Goal: Task Accomplishment & Management: Manage account settings

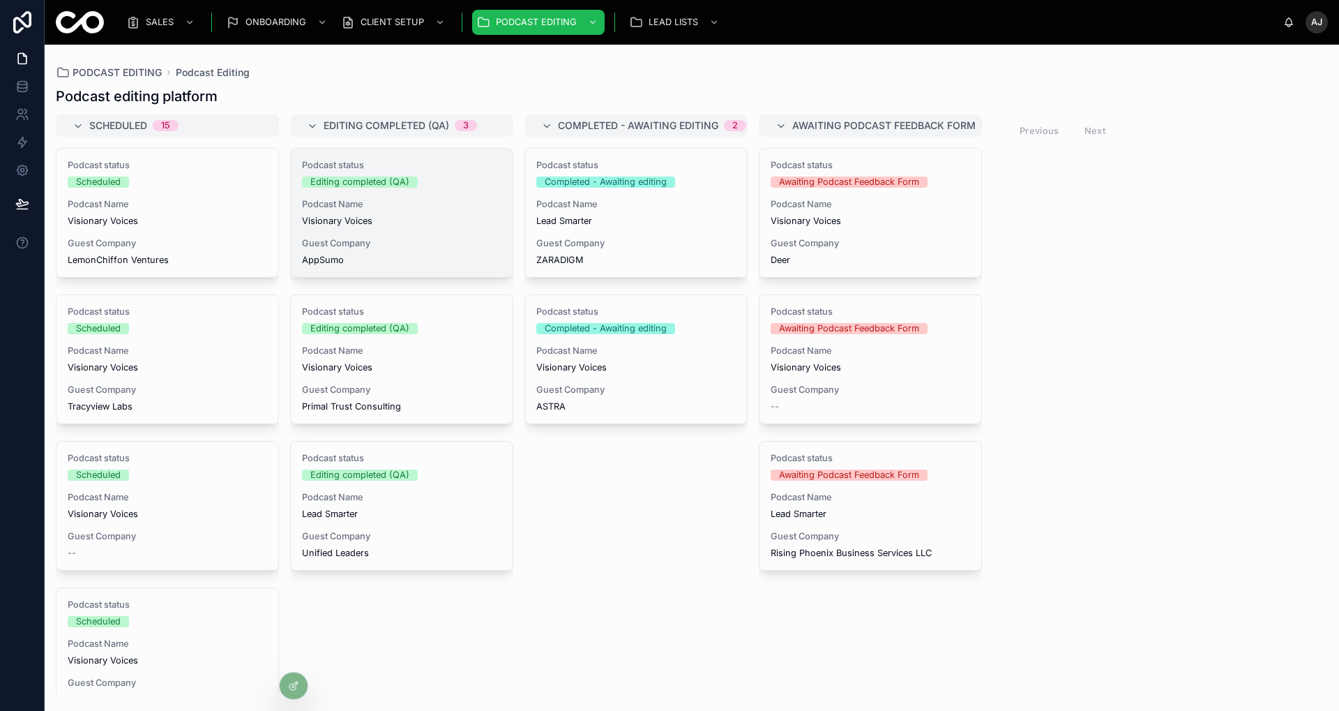
click at [423, 227] on div "Podcast status Editing completed (QA) Podcast Name Visionary Voices Guest Compa…" at bounding box center [402, 213] width 222 height 128
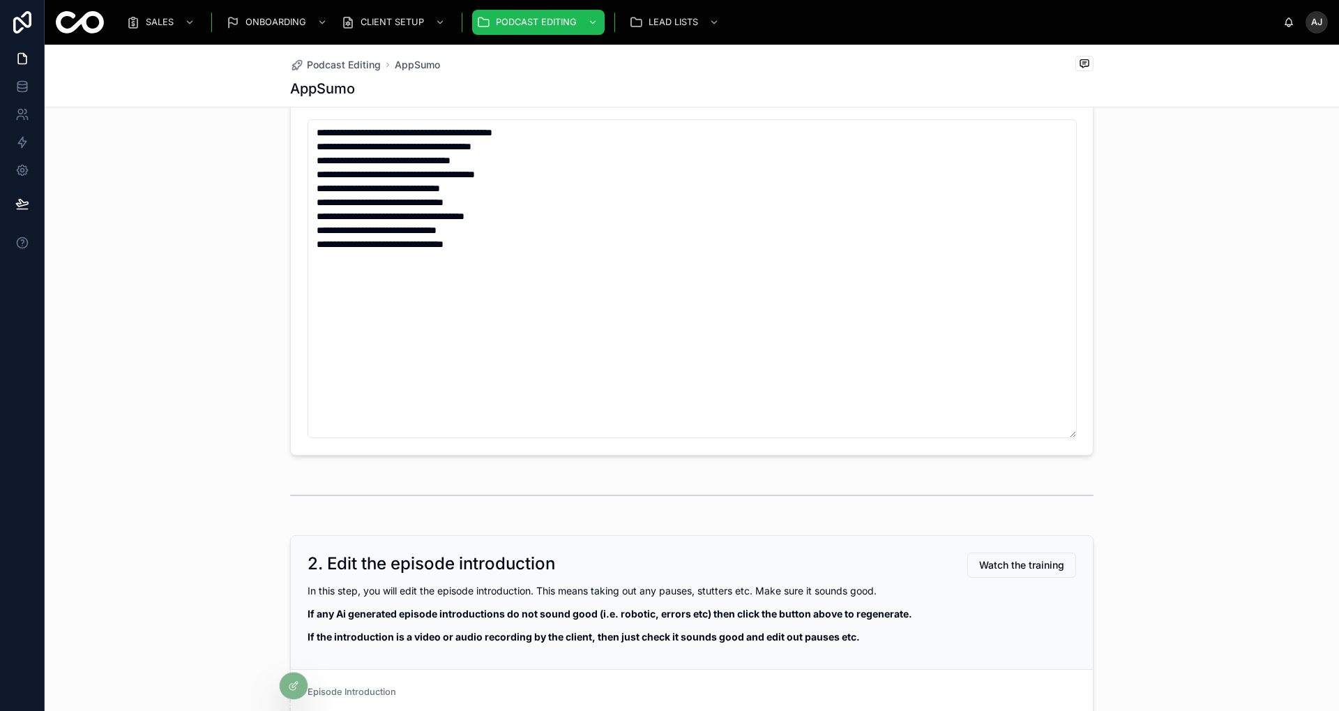
scroll to position [3033, 0]
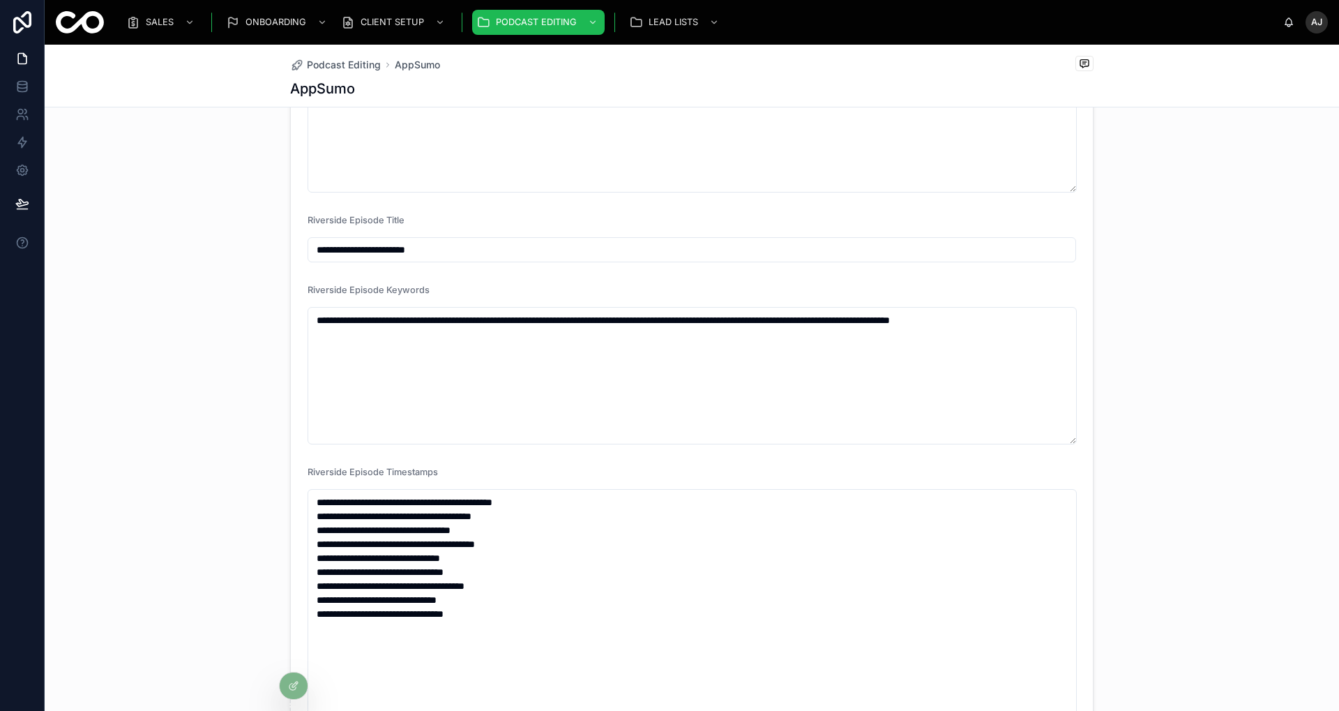
click at [512, 248] on input "**********" at bounding box center [691, 250] width 767 height 20
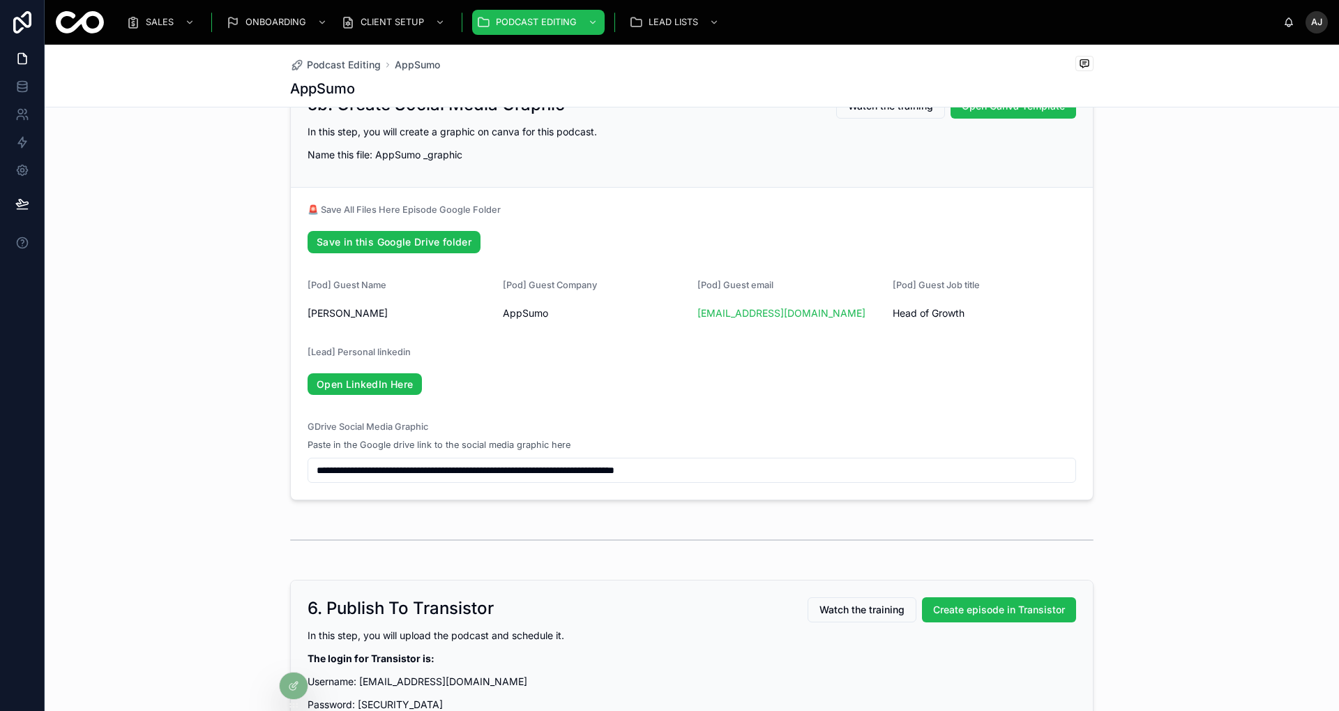
scroll to position [7428, 0]
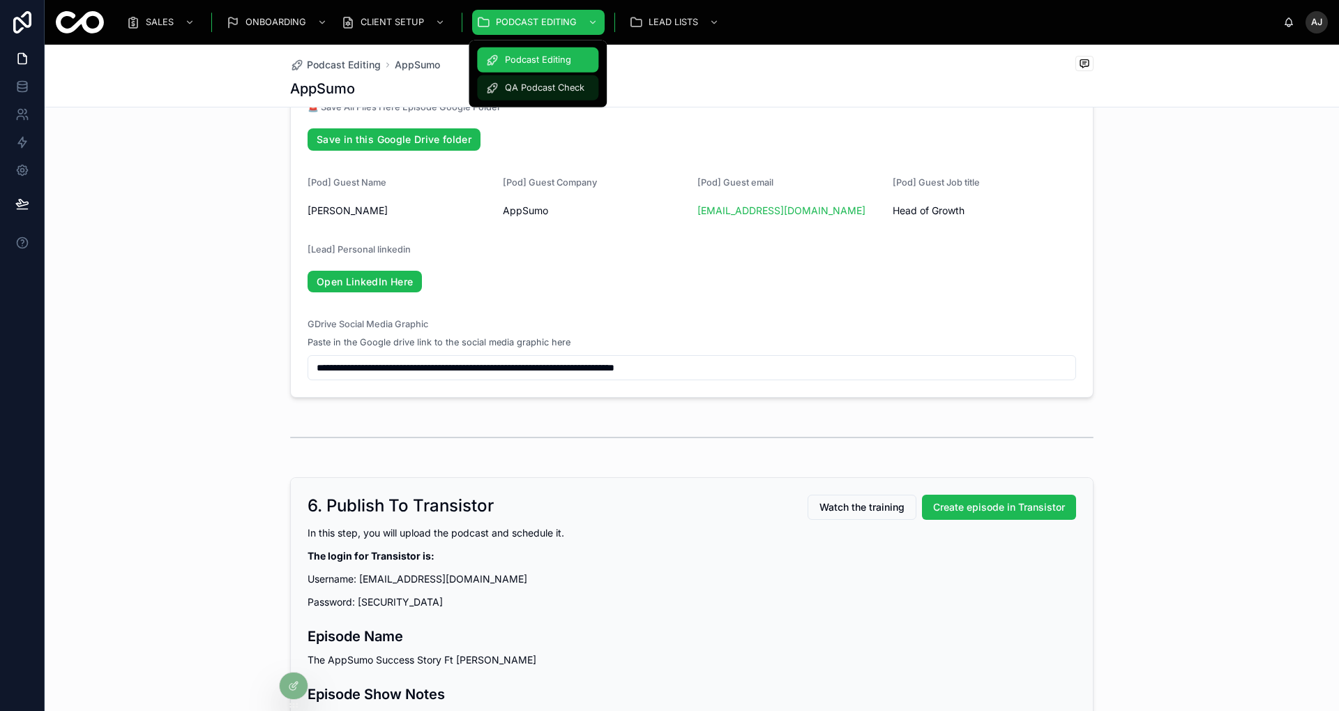
click at [554, 89] on span "QA Podcast Check" at bounding box center [545, 87] width 80 height 11
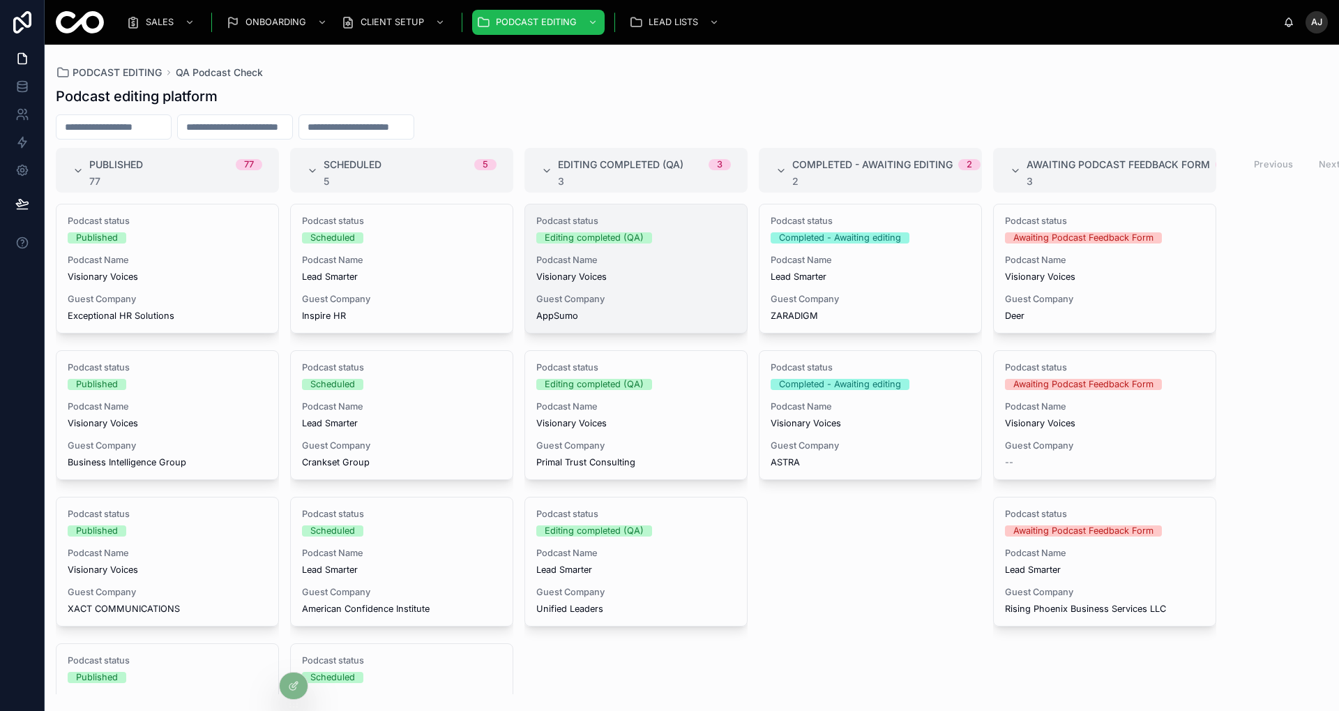
click at [568, 282] on div "Podcast status Editing completed (QA) Podcast Name Visionary Voices Guest Compa…" at bounding box center [636, 268] width 222 height 128
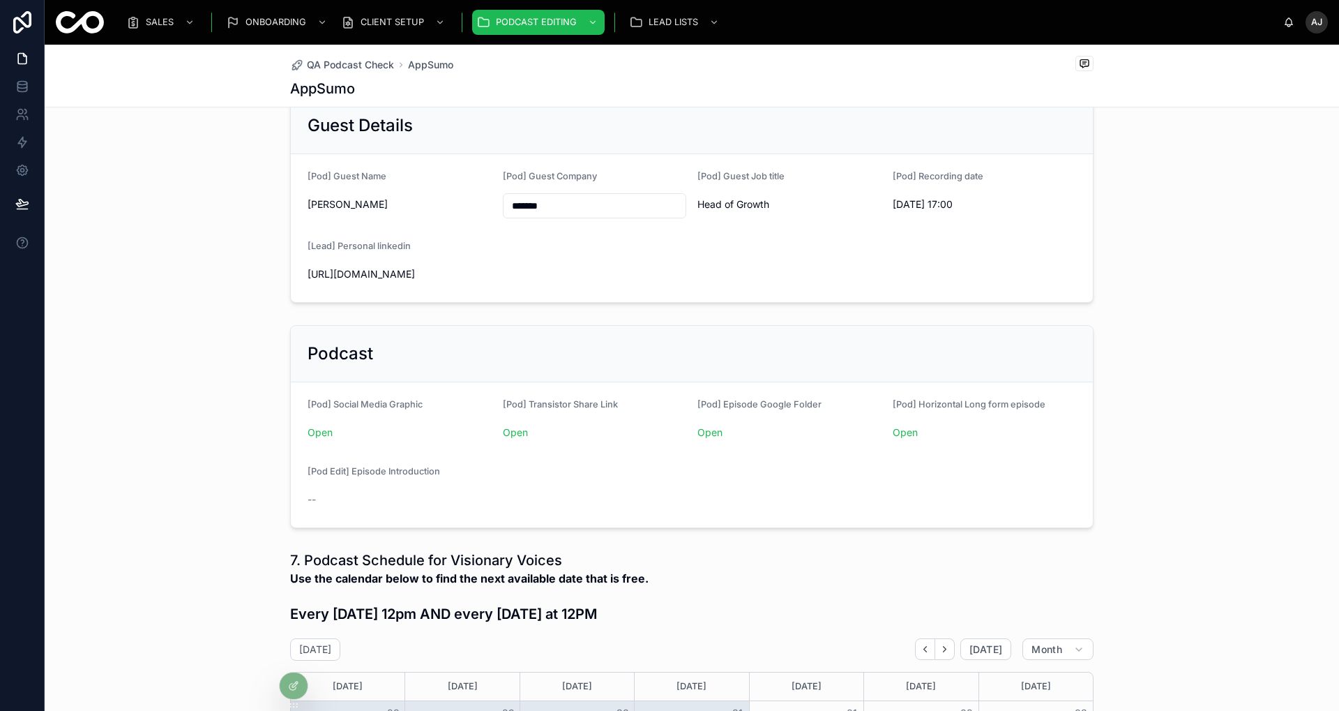
scroll to position [276, 0]
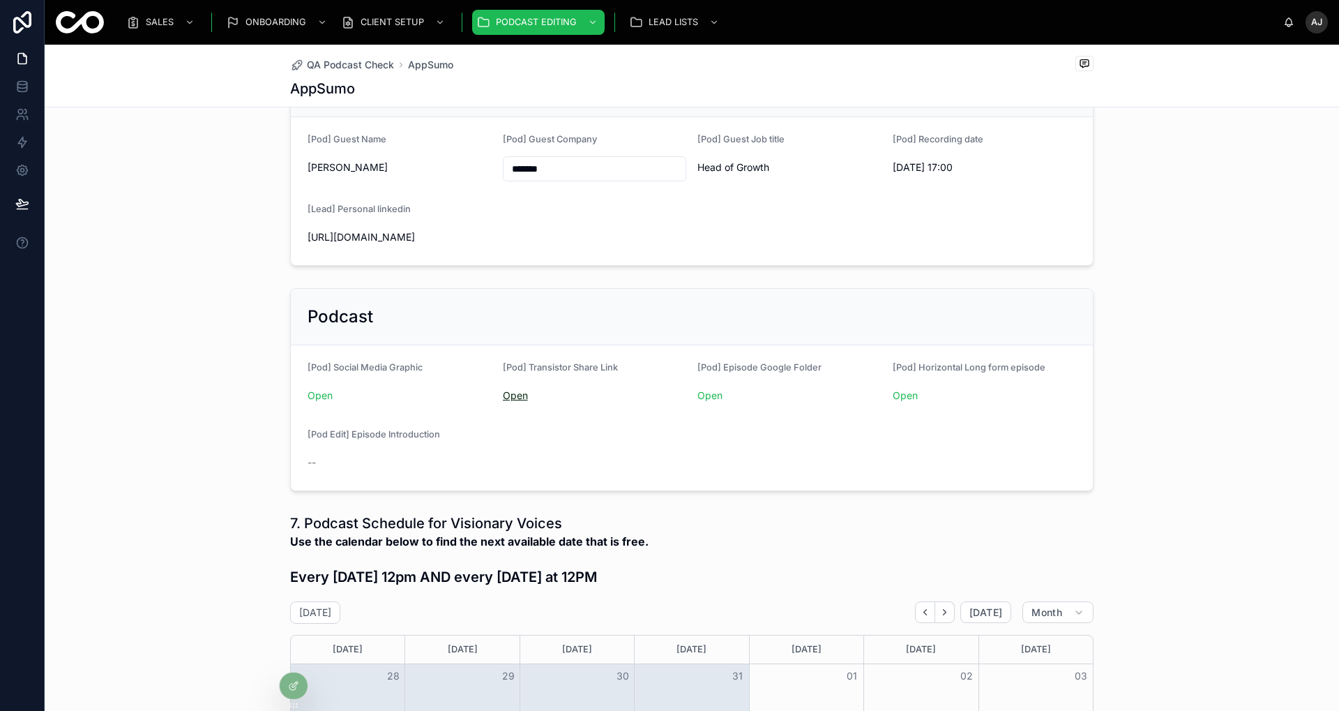
click at [507, 391] on link "Open" at bounding box center [515, 395] width 25 height 12
click at [690, 388] on form "[Pod] Social Media Graphic Open [Pod] Transistor Share Link Open [Pod] Episode …" at bounding box center [692, 417] width 802 height 145
click at [698, 389] on link "Open" at bounding box center [710, 395] width 25 height 12
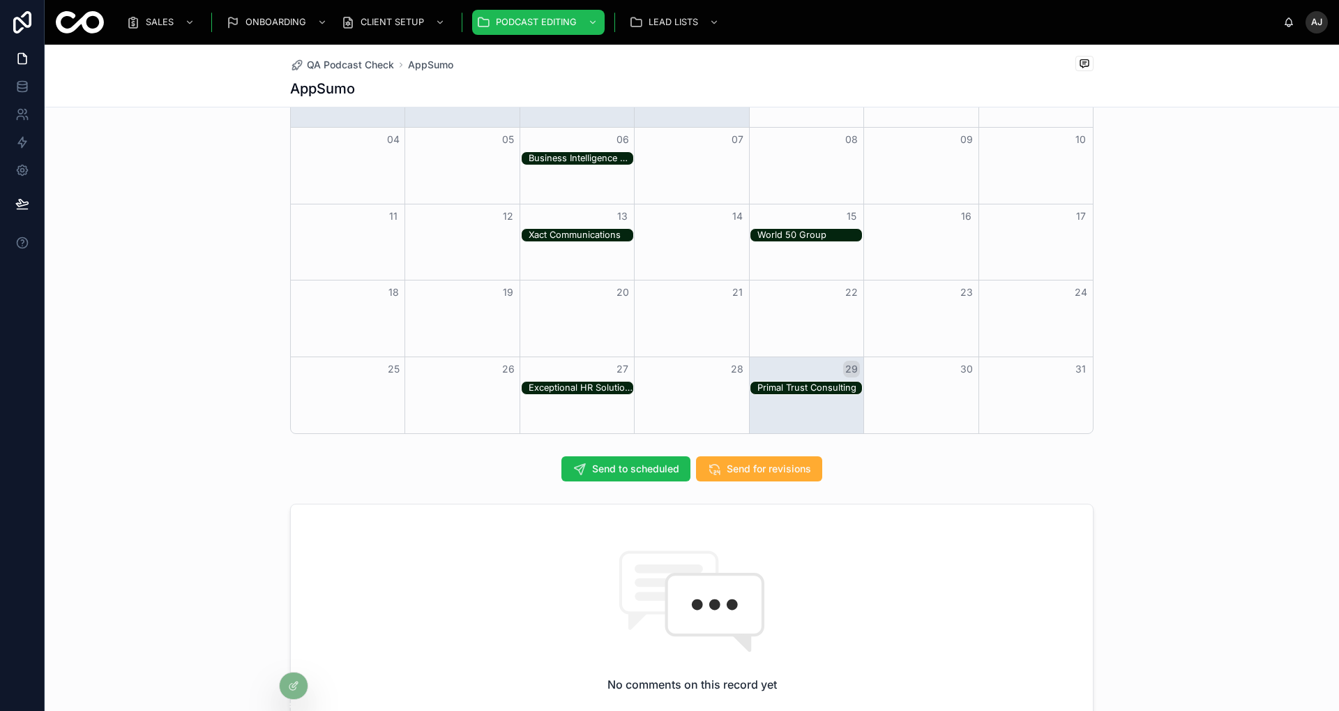
scroll to position [1116, 0]
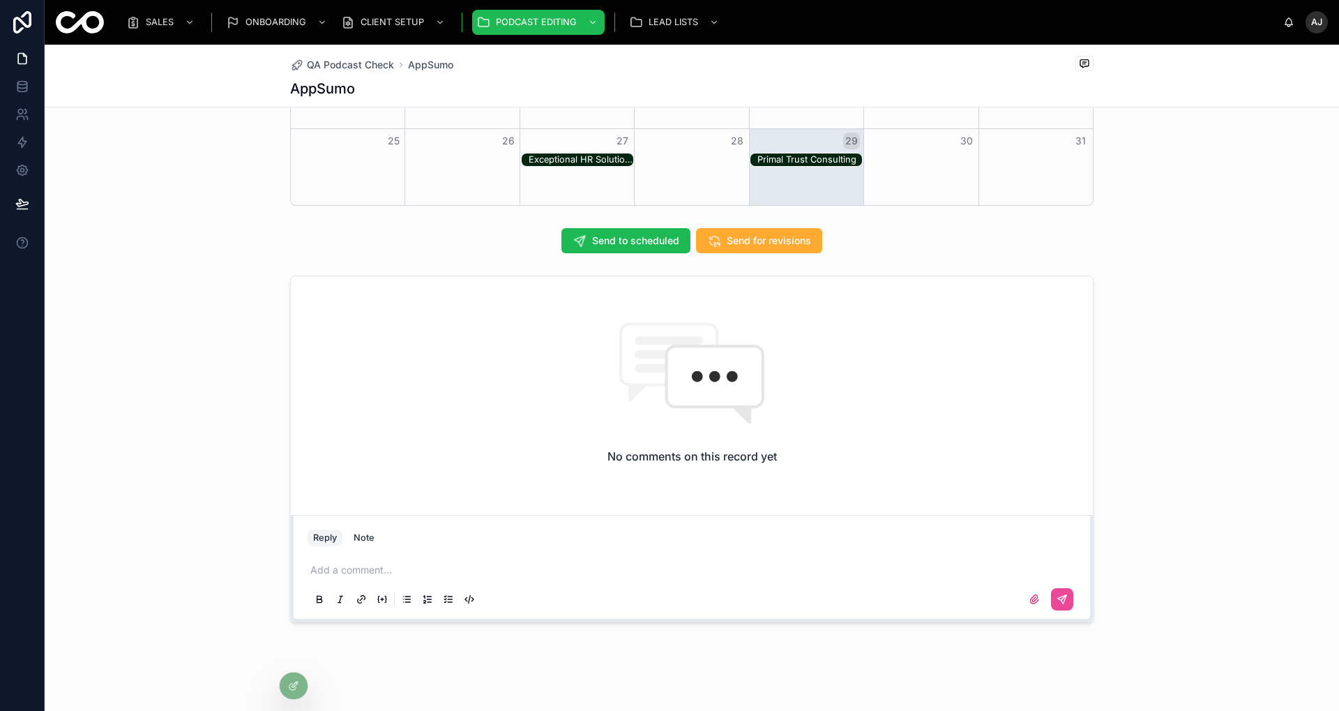
click at [546, 549] on div "Add a comment..." at bounding box center [691, 584] width 785 height 70
click at [543, 563] on p at bounding box center [694, 570] width 769 height 14
click at [1051, 588] on button at bounding box center [1062, 599] width 22 height 22
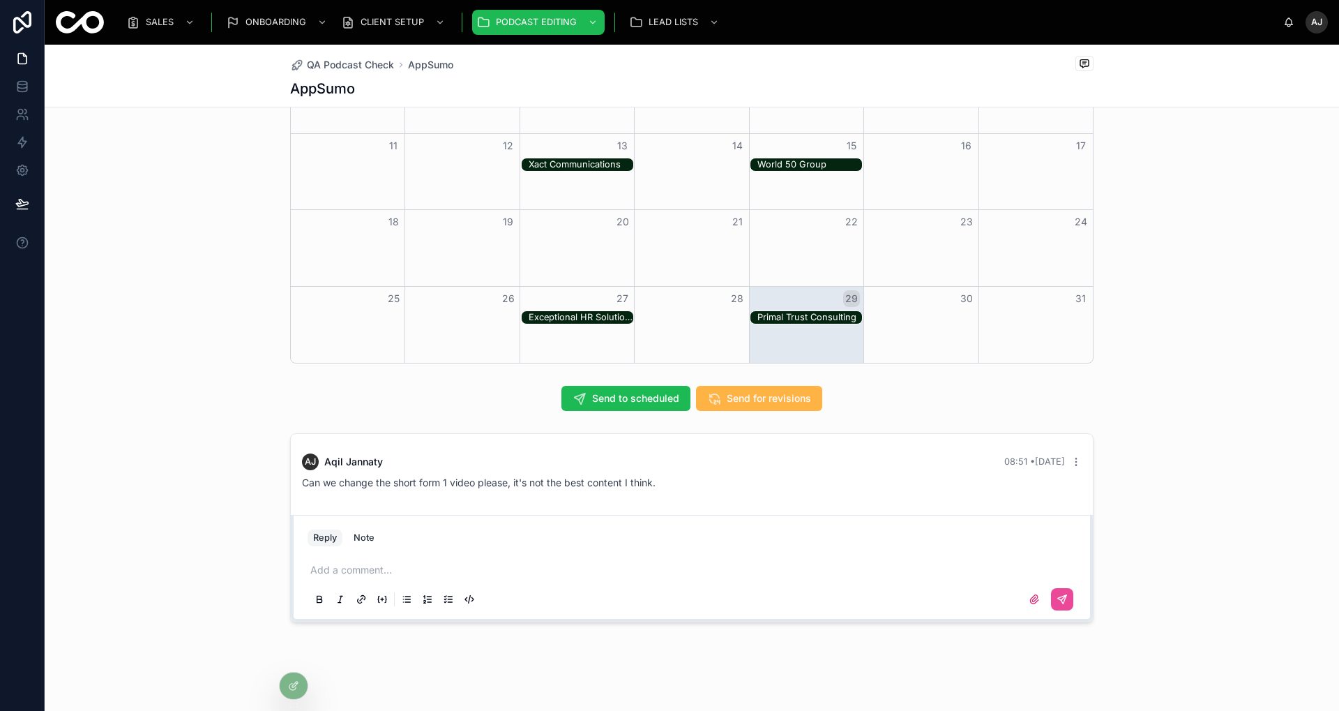
click at [801, 398] on span "Send for revisions" at bounding box center [769, 398] width 84 height 14
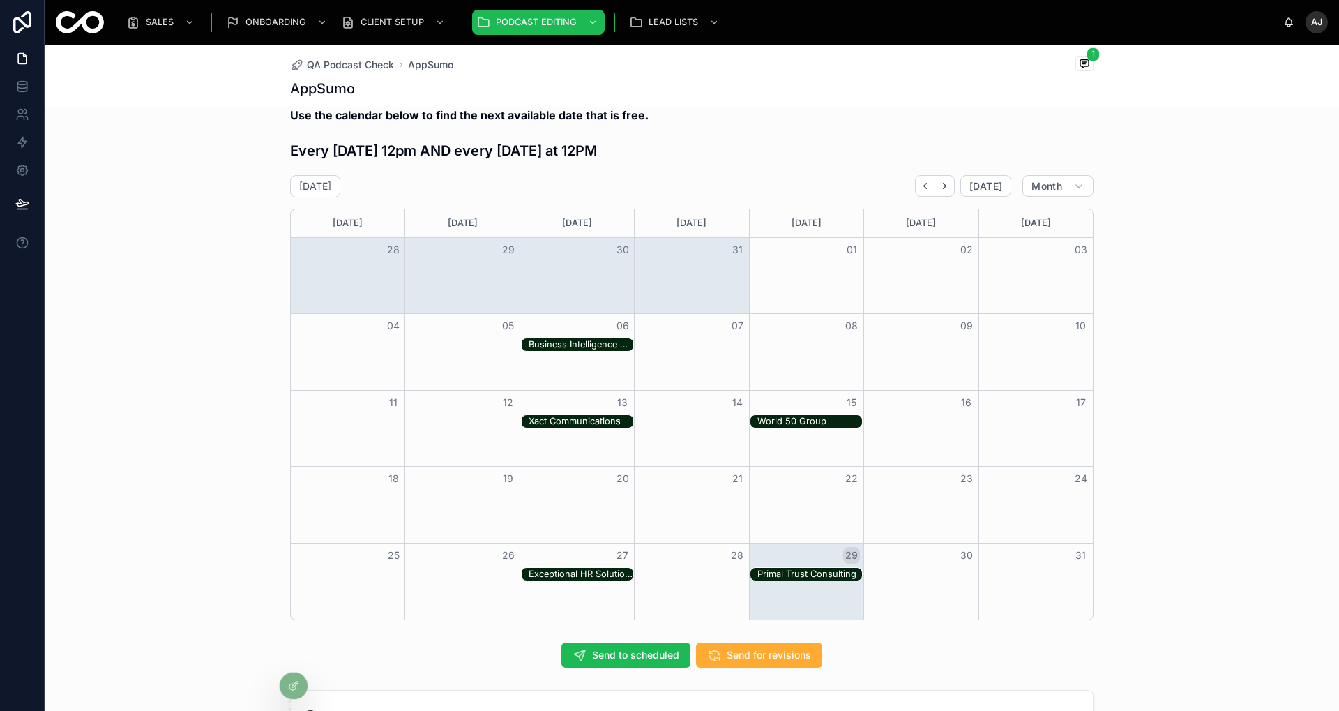
scroll to position [684, 0]
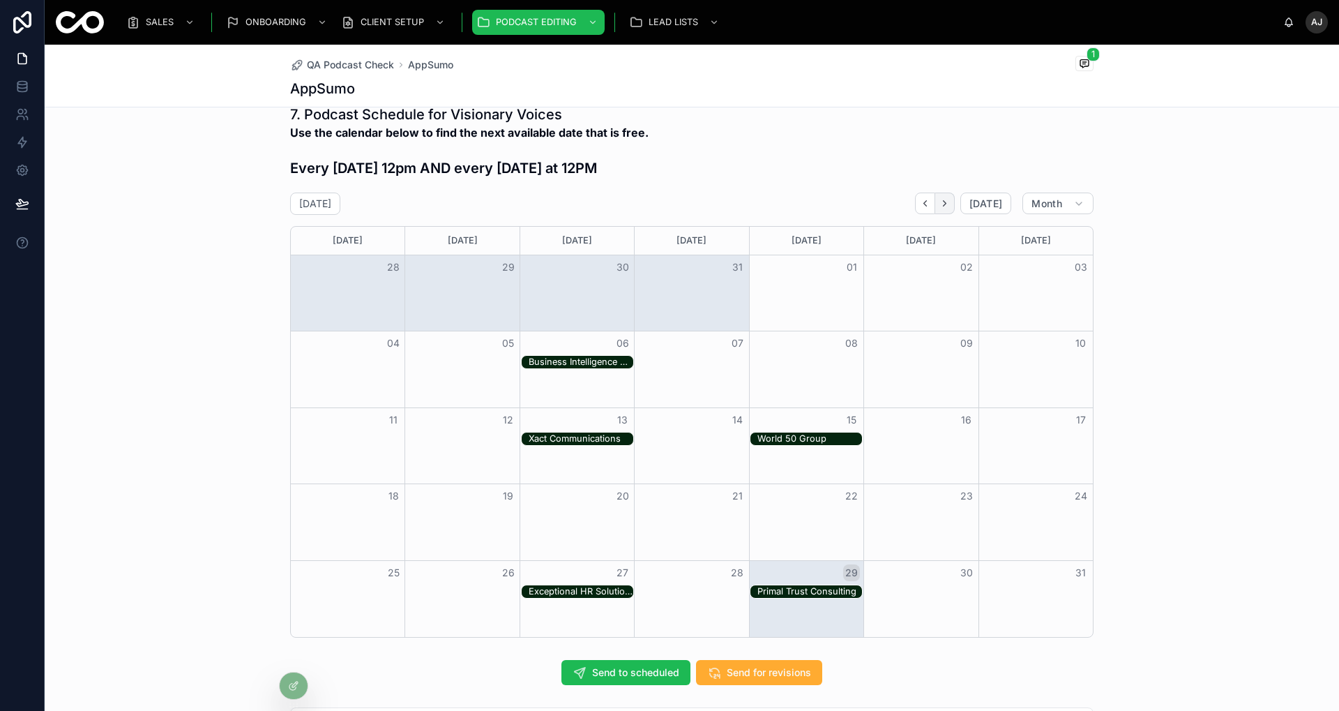
click at [949, 197] on button "Next" at bounding box center [945, 204] width 20 height 22
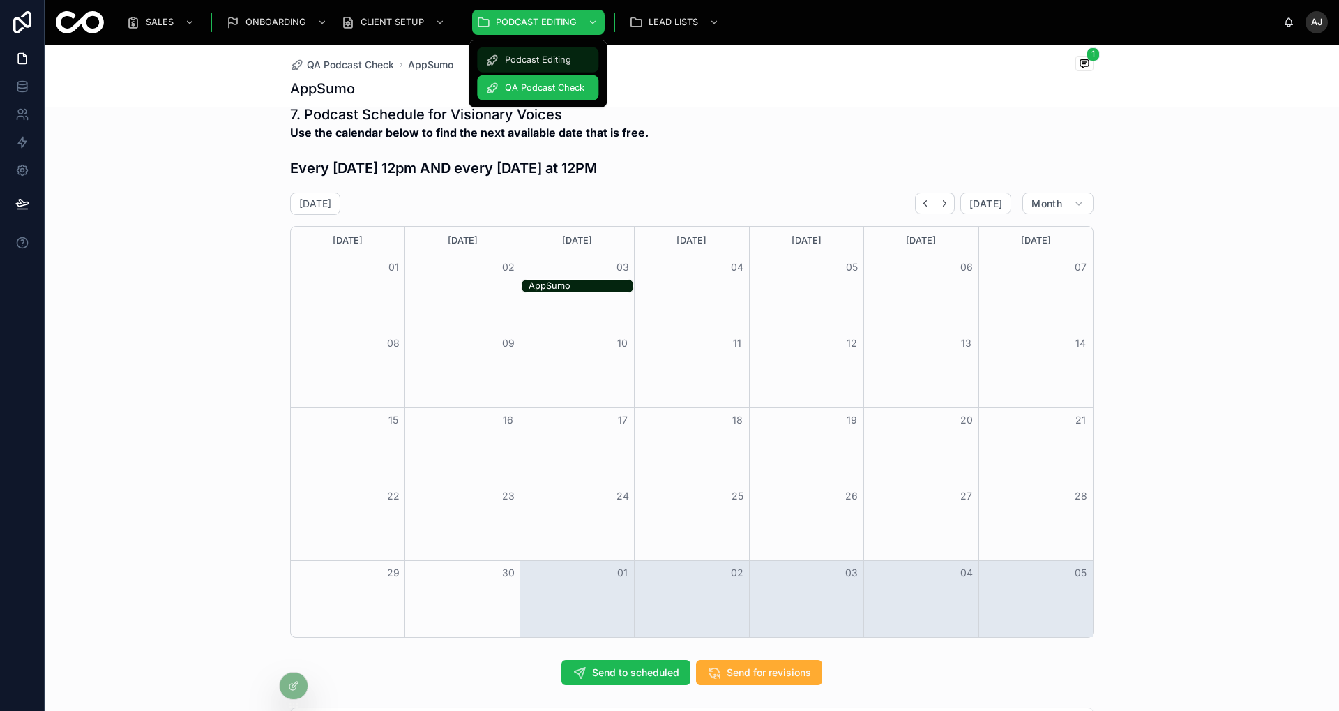
click at [520, 59] on span "Podcast Editing" at bounding box center [538, 59] width 66 height 11
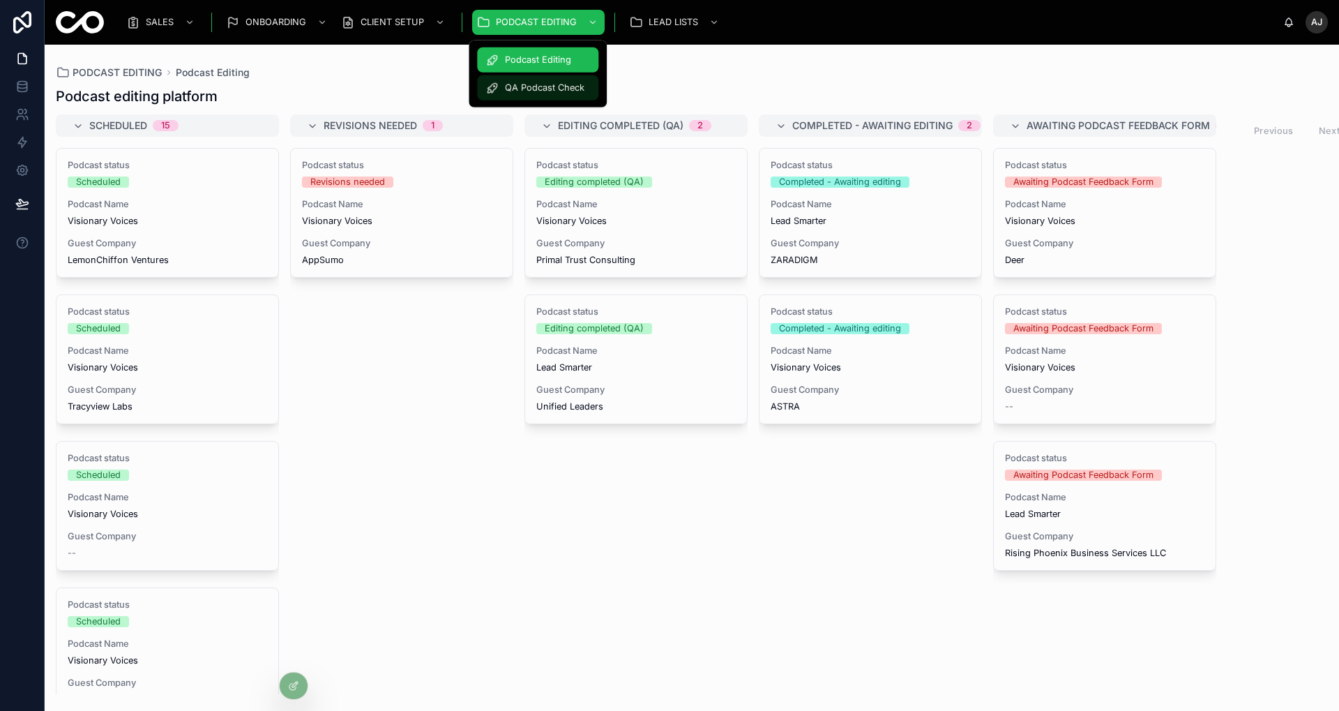
click at [524, 80] on div "QA Podcast Check" at bounding box center [537, 88] width 105 height 22
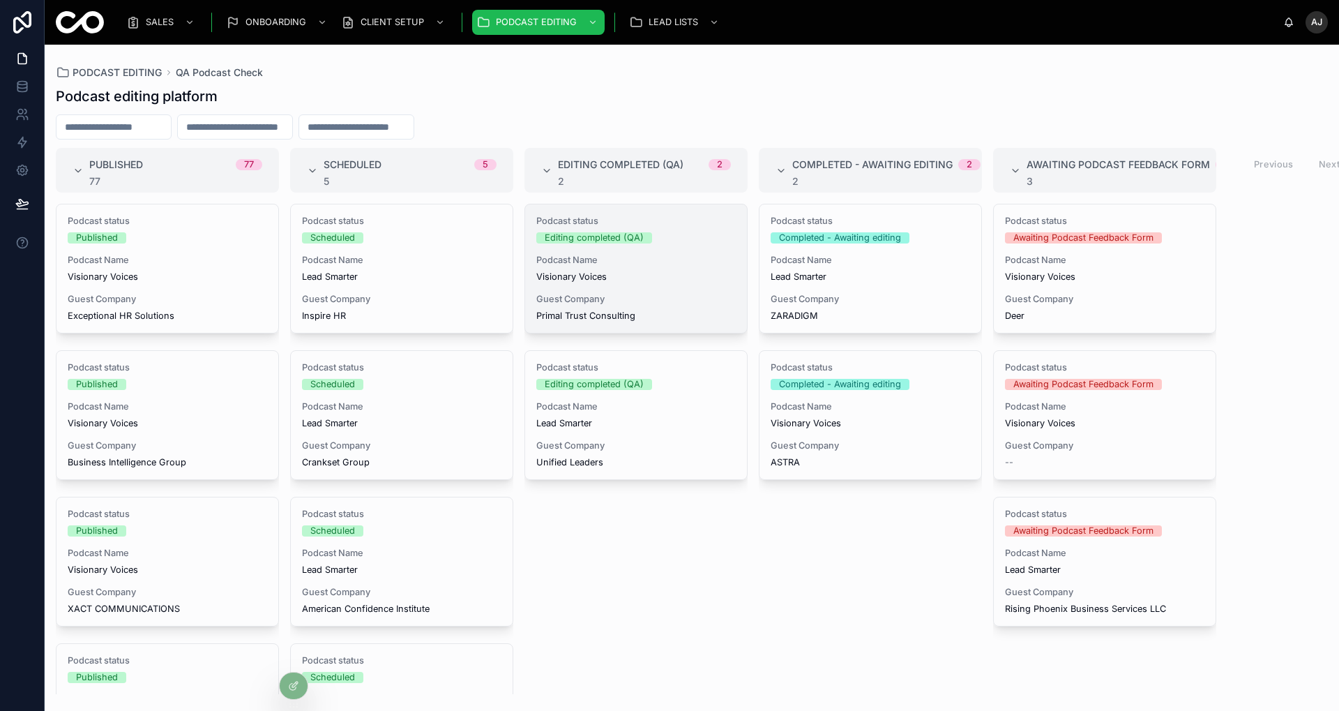
click at [653, 304] on div "Guest Company Primal Trust Consulting" at bounding box center [635, 308] width 199 height 28
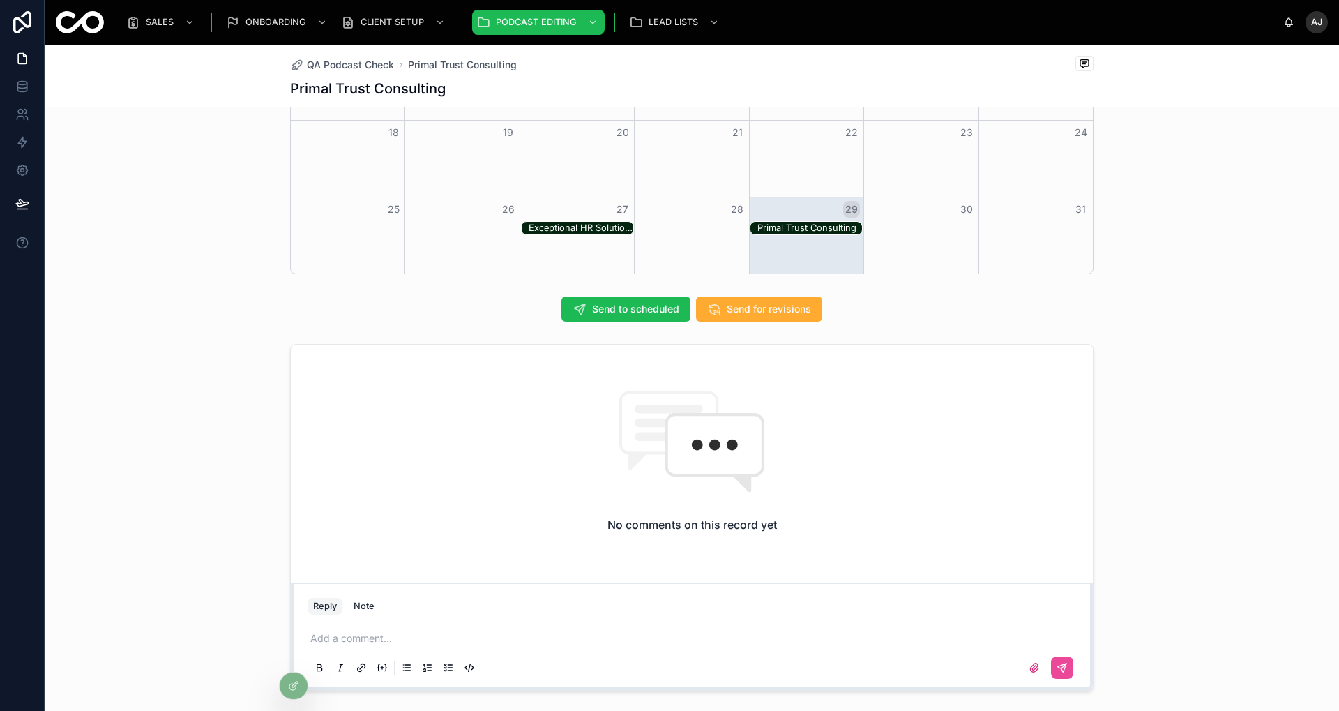
scroll to position [962, 0]
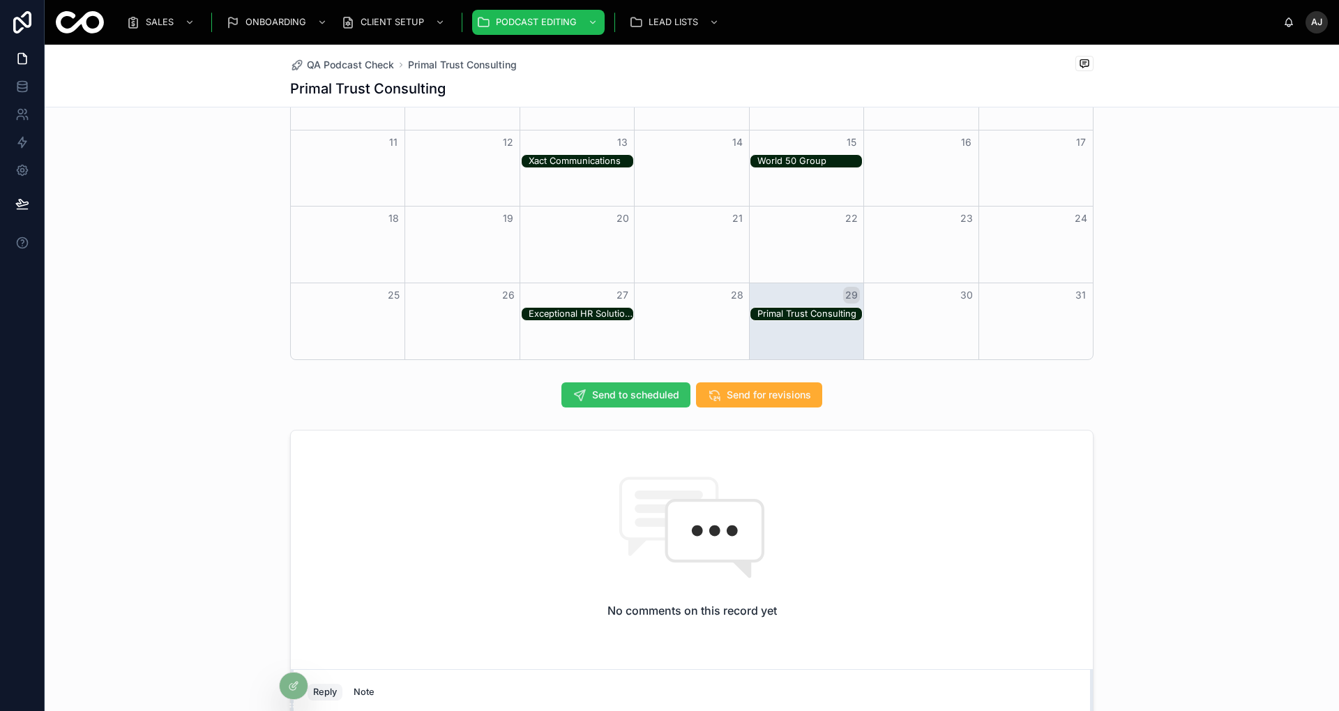
click at [618, 396] on span "Send to scheduled" at bounding box center [635, 395] width 87 height 14
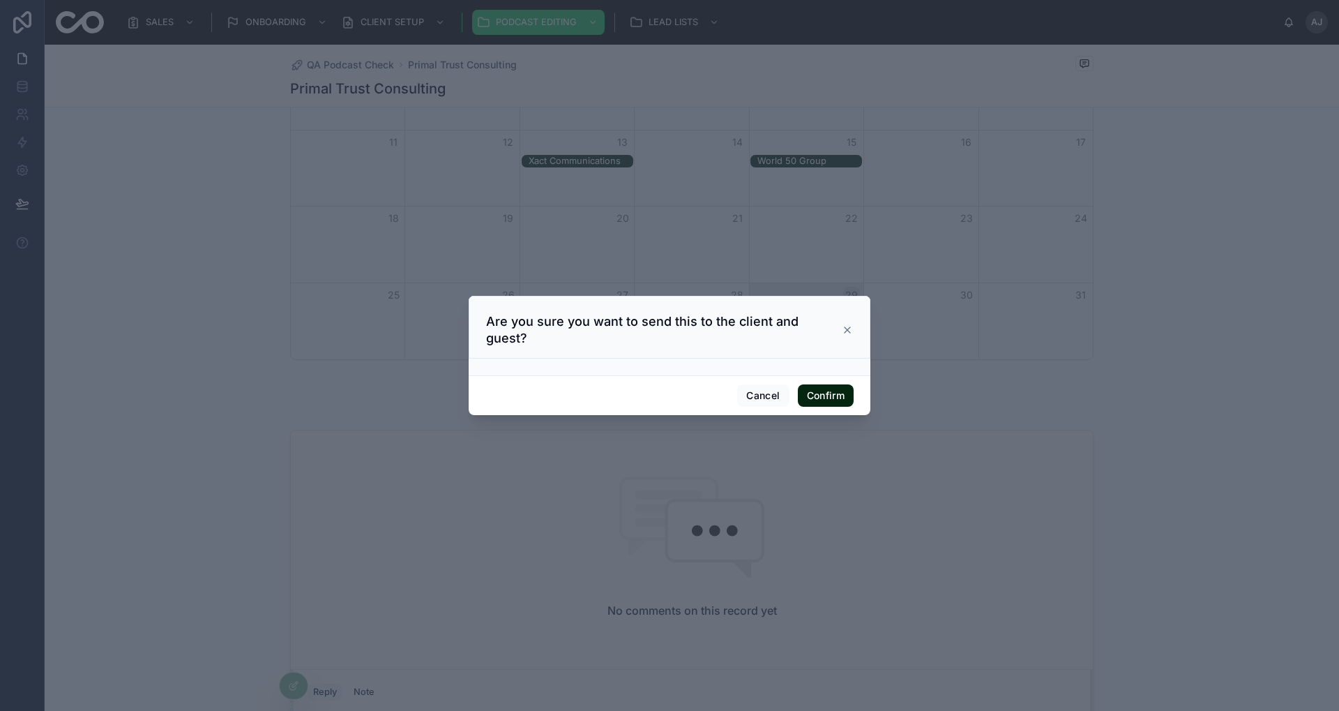
click at [833, 384] on button "Confirm" at bounding box center [826, 395] width 56 height 22
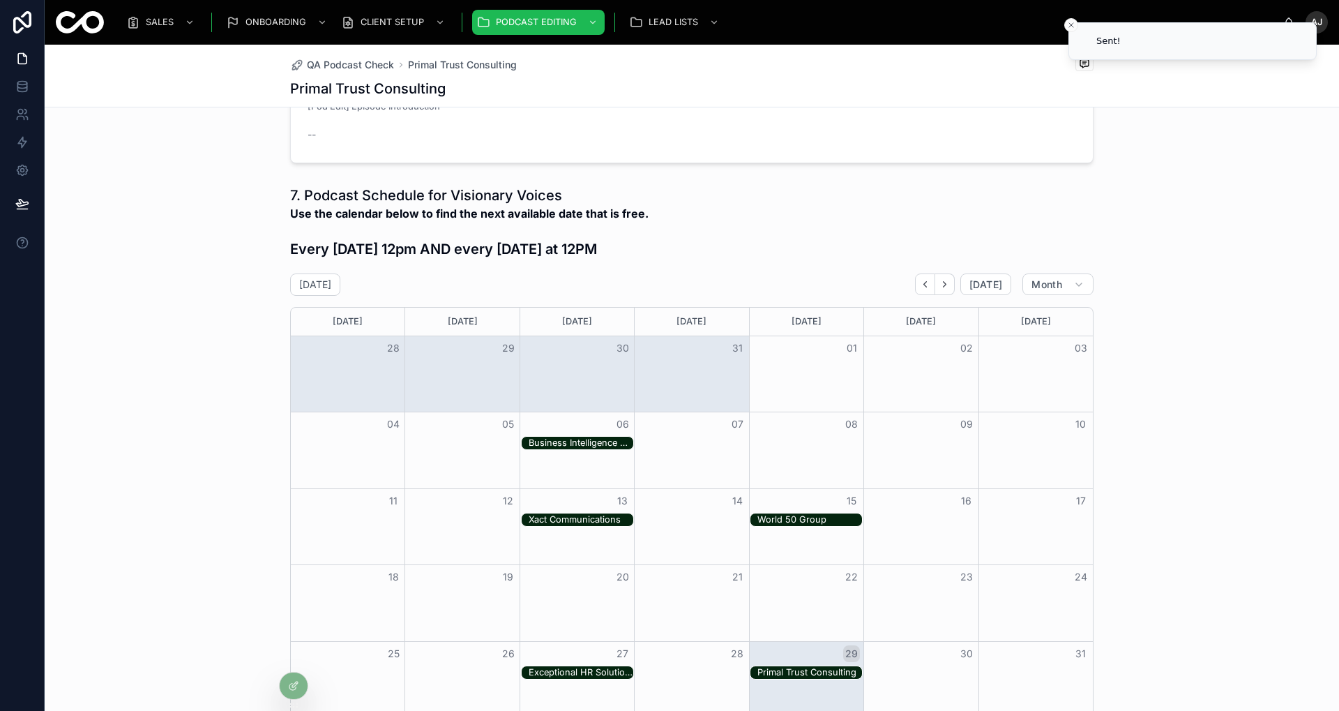
scroll to position [430, 0]
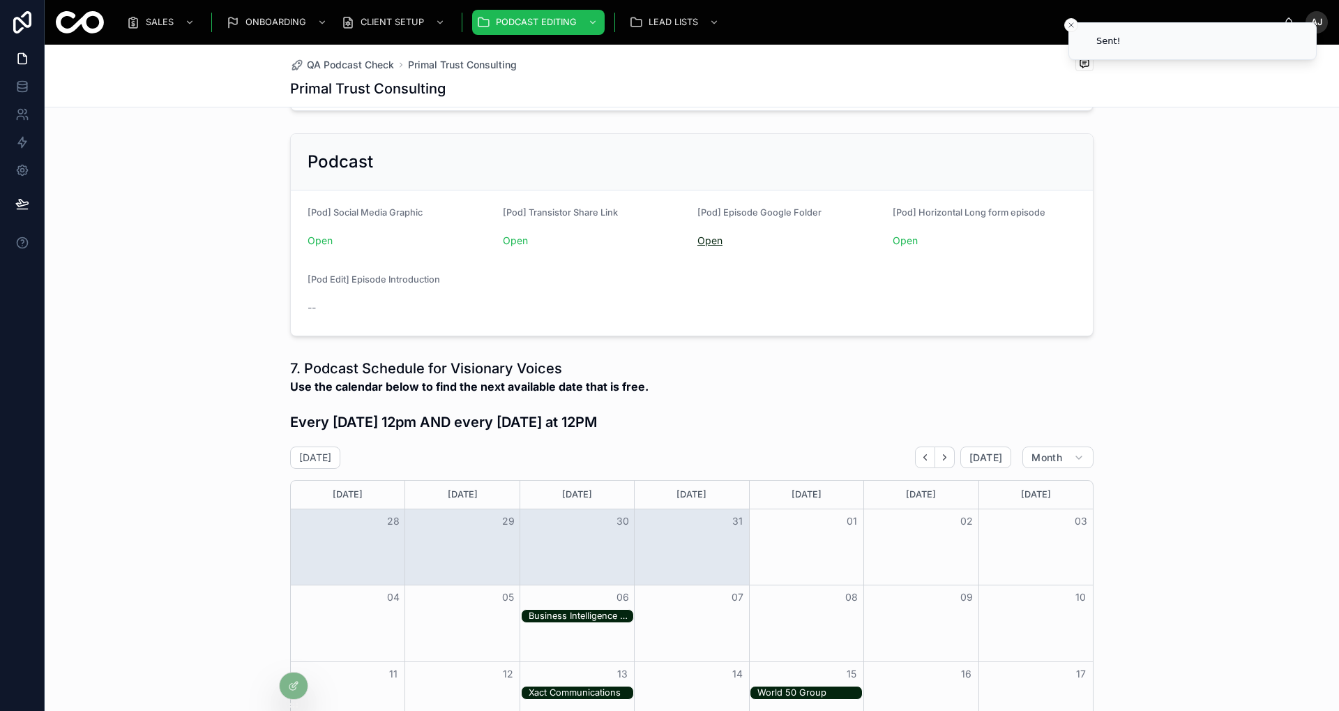
click at [698, 234] on link "Open" at bounding box center [710, 240] width 25 height 12
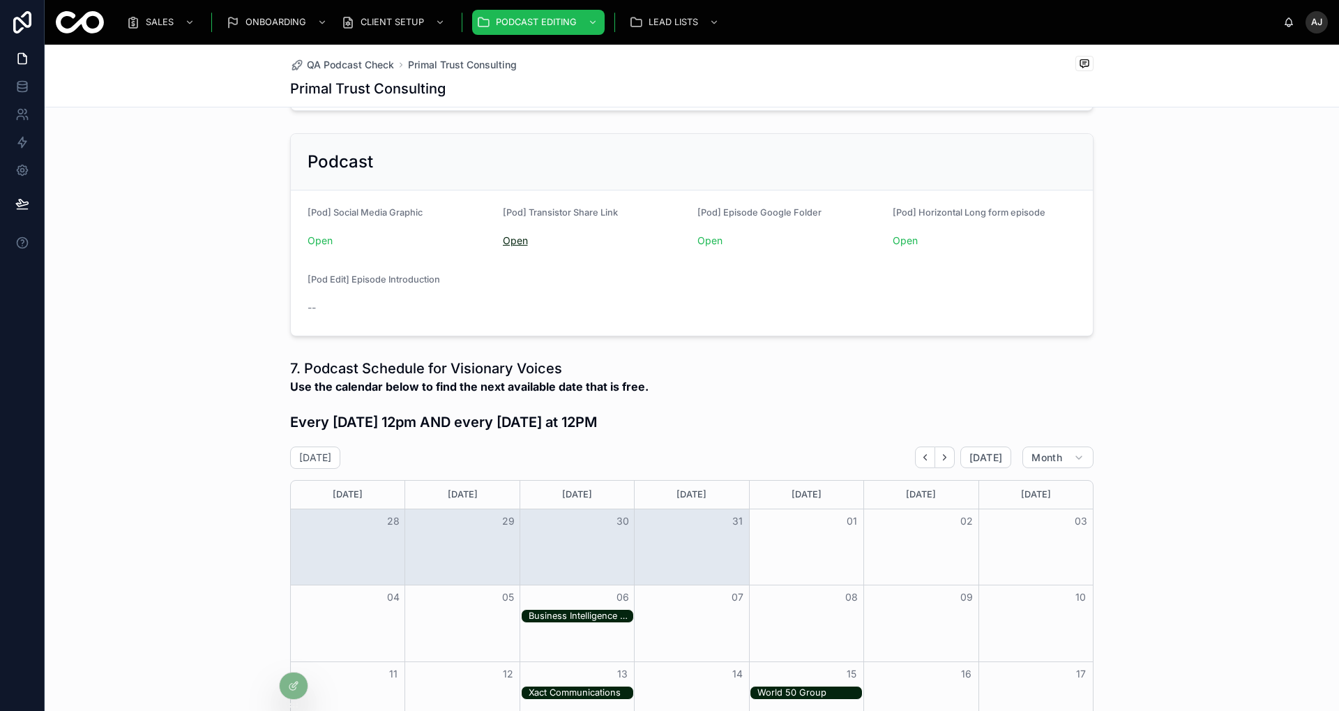
click at [504, 236] on link "Open" at bounding box center [515, 240] width 25 height 12
click at [319, 229] on div "Open" at bounding box center [400, 240] width 184 height 22
click at [319, 239] on link "Open" at bounding box center [320, 240] width 25 height 12
click at [529, 91] on span "QA Podcast Check" at bounding box center [545, 87] width 80 height 11
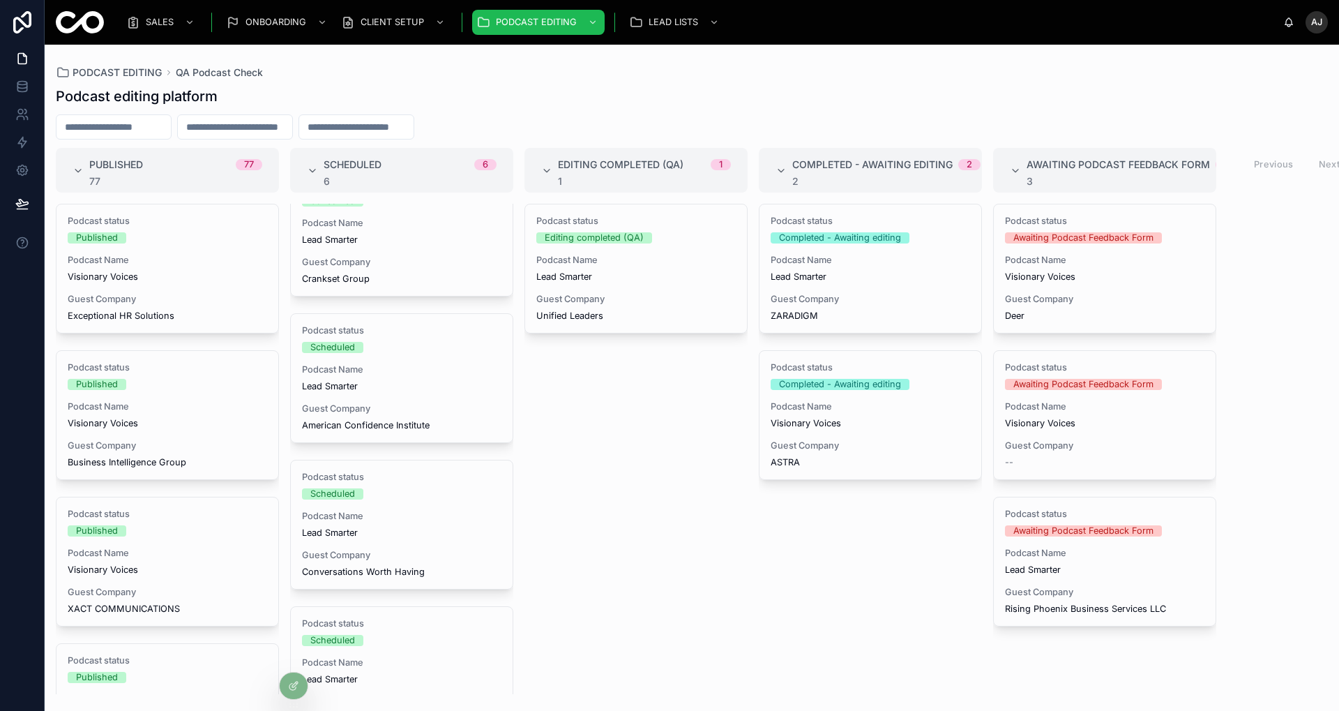
scroll to position [391, 0]
